Goal: Task Accomplishment & Management: Complete application form

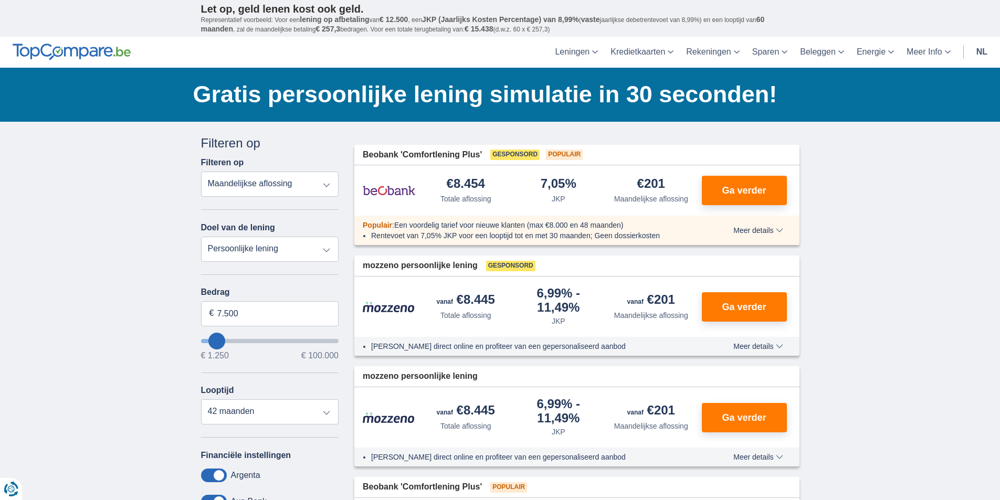
type input "11.250"
type input "12250"
type input "12.250"
select select "60"
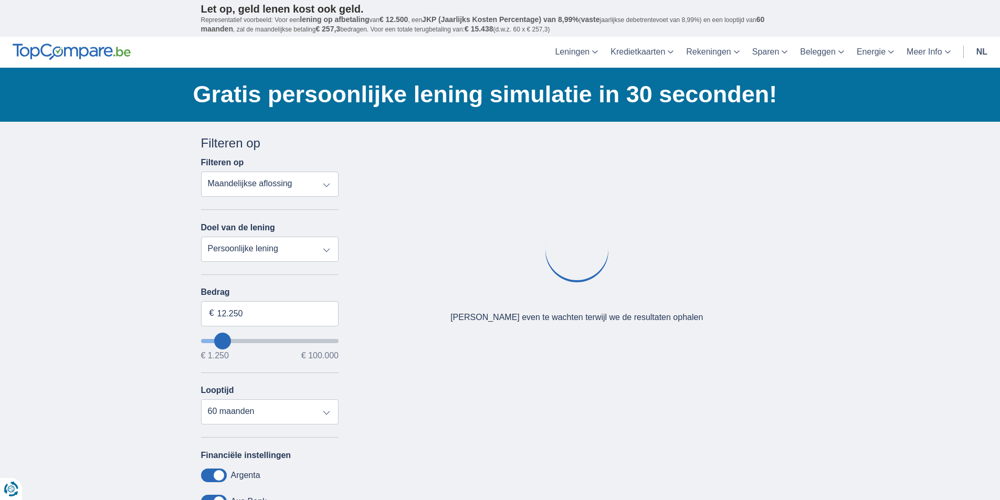
type input "7.250"
type input "7250"
select select "42"
type input "8250"
type input "8.250"
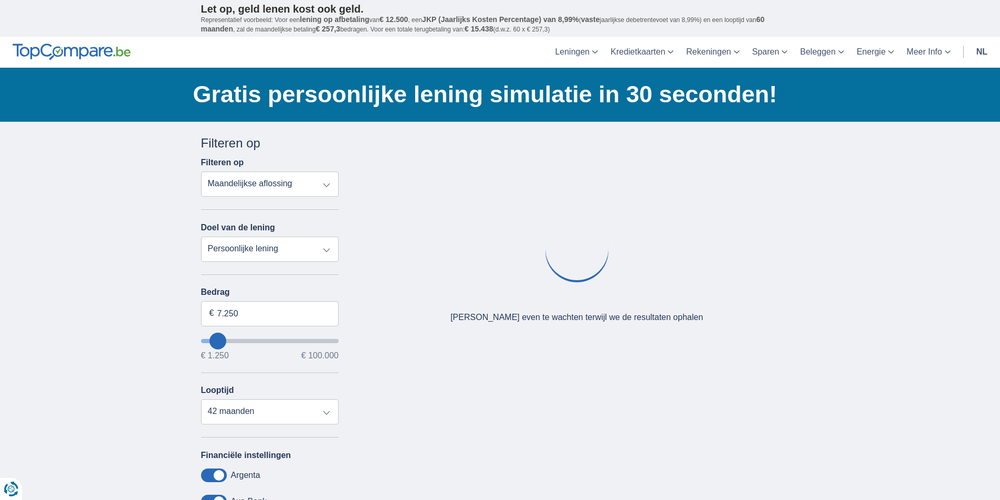
select select "48"
type input "9.250"
type input "9250"
type input "10.250"
type input "37250"
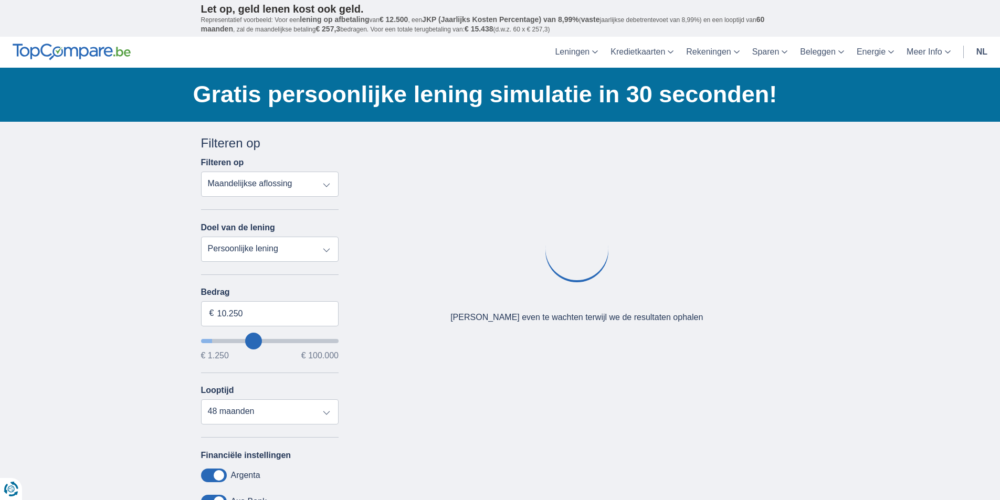
type input "37.250"
select select "120"
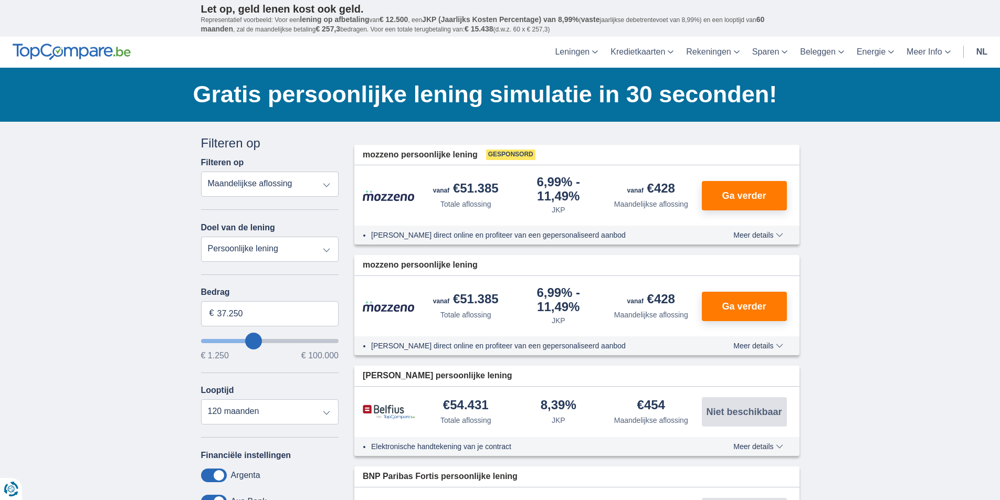
type input "35.250"
type input "35250"
type input "34.250"
type input "33250"
drag, startPoint x: 226, startPoint y: 315, endPoint x: 273, endPoint y: 311, distance: 47.4
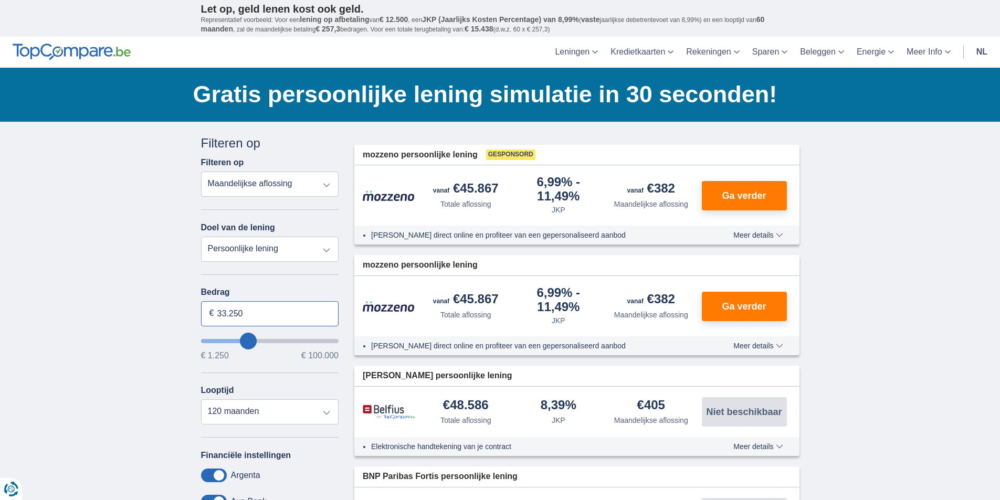
click at [227, 315] on input "33.250" at bounding box center [270, 313] width 138 height 25
drag, startPoint x: 261, startPoint y: 314, endPoint x: 204, endPoint y: 308, distance: 58.1
click at [204, 308] on input "33.250" at bounding box center [270, 313] width 138 height 25
type input "25.000"
type input "25250"
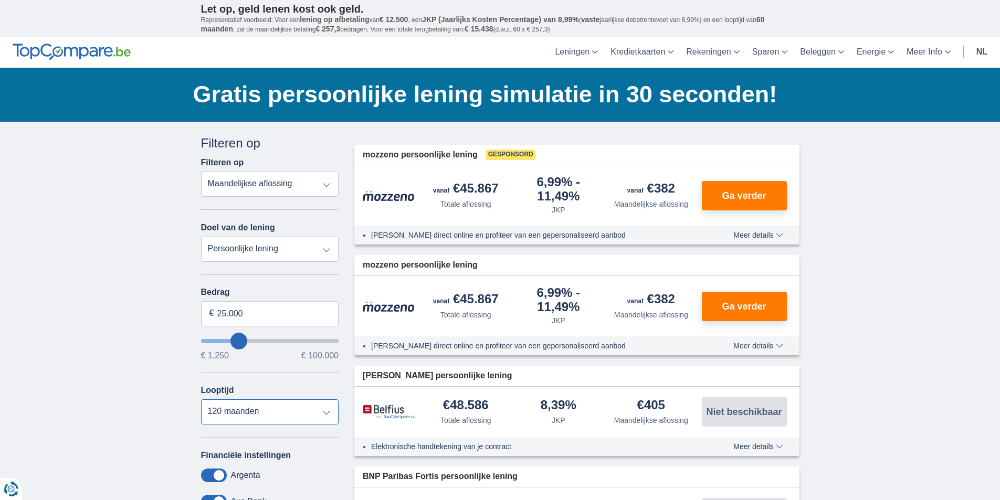
click at [265, 418] on select "12 maanden 18 maanden 24 maanden 30 maanden 36 maanden 42 maanden 48 maanden 60…" at bounding box center [270, 411] width 138 height 25
click at [745, 194] on span "Ga verder" at bounding box center [743, 195] width 44 height 9
